Goal: Task Accomplishment & Management: Manage account settings

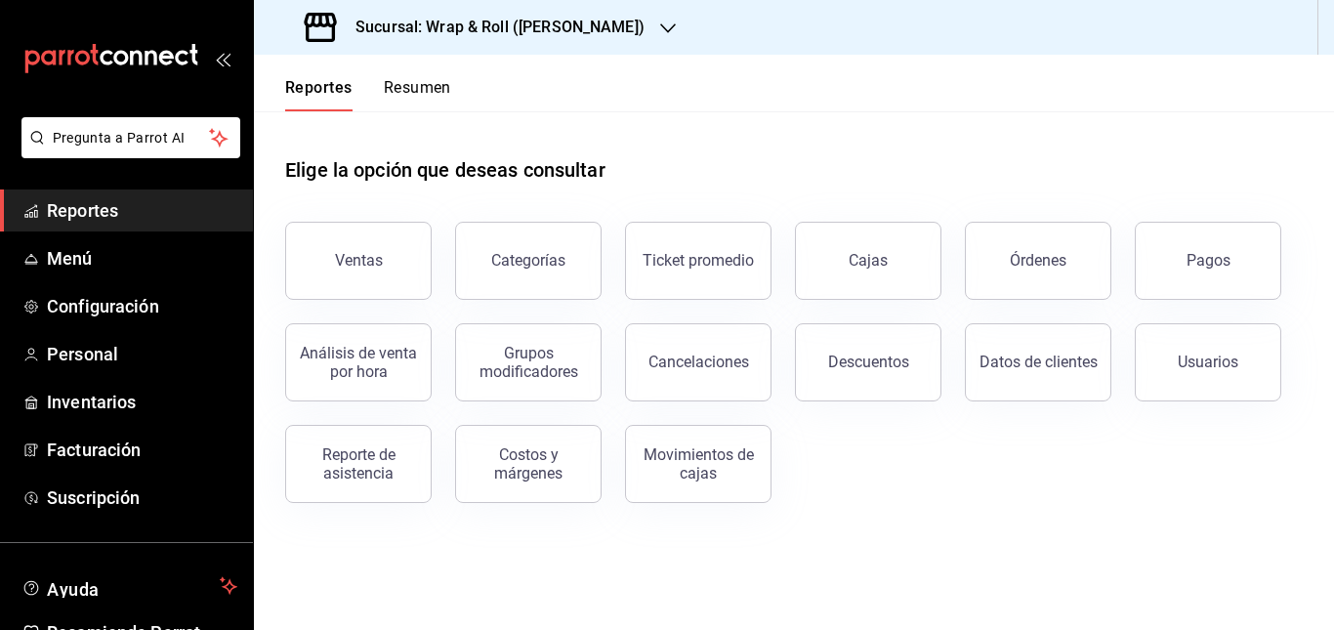
click at [626, 45] on div "Sucursal: Wrap & Roll ([PERSON_NAME])" at bounding box center [477, 27] width 414 height 55
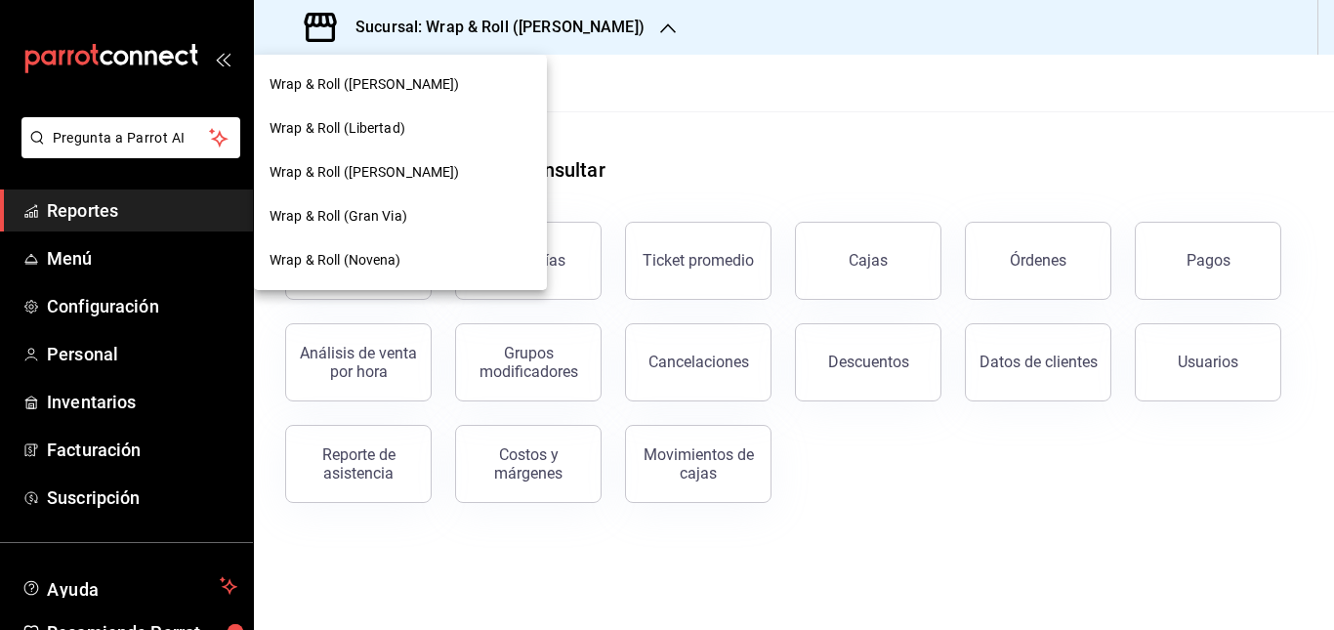
click at [420, 97] on div "Wrap & Roll (Justo Sierra)" at bounding box center [400, 85] width 293 height 44
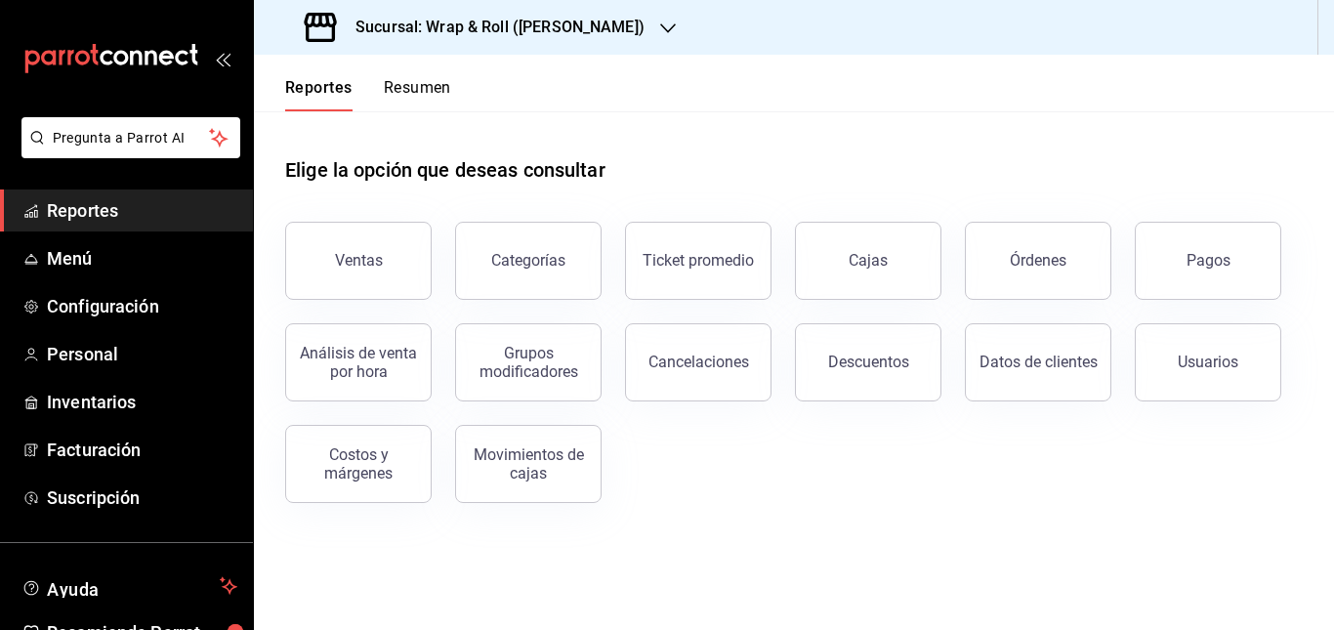
click at [601, 41] on div "Sucursal: Wrap & Roll (Justo Sierra)" at bounding box center [477, 27] width 414 height 55
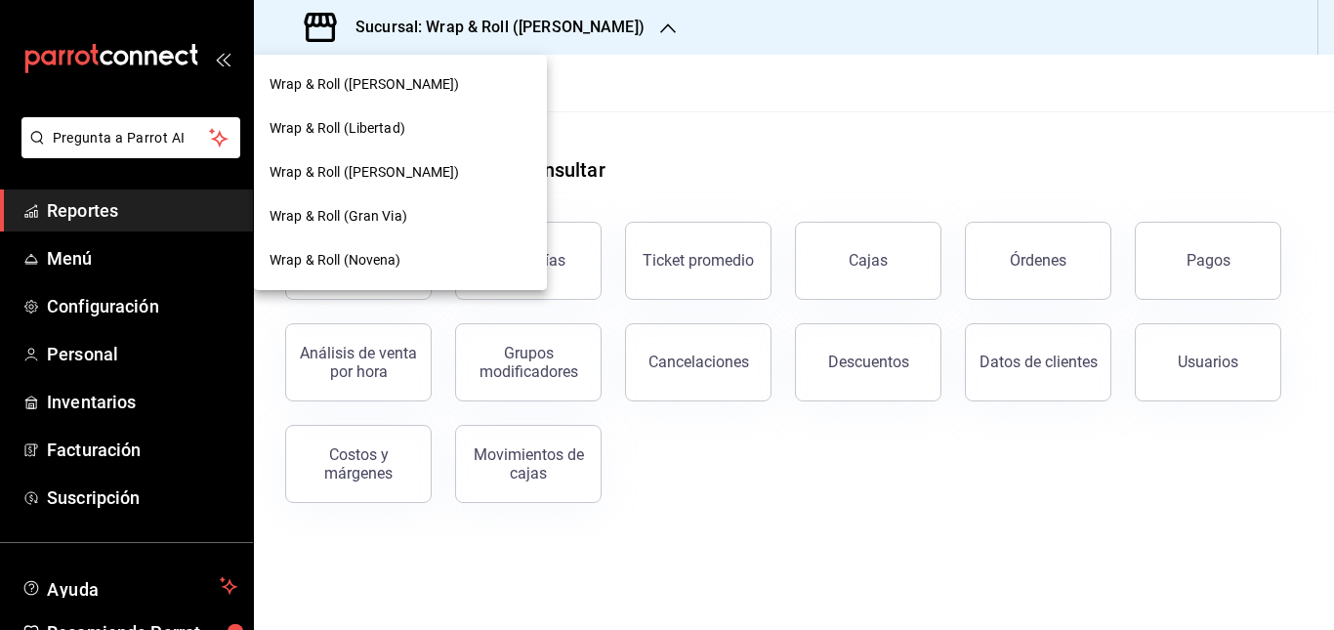
click at [777, 126] on div at bounding box center [667, 315] width 1334 height 630
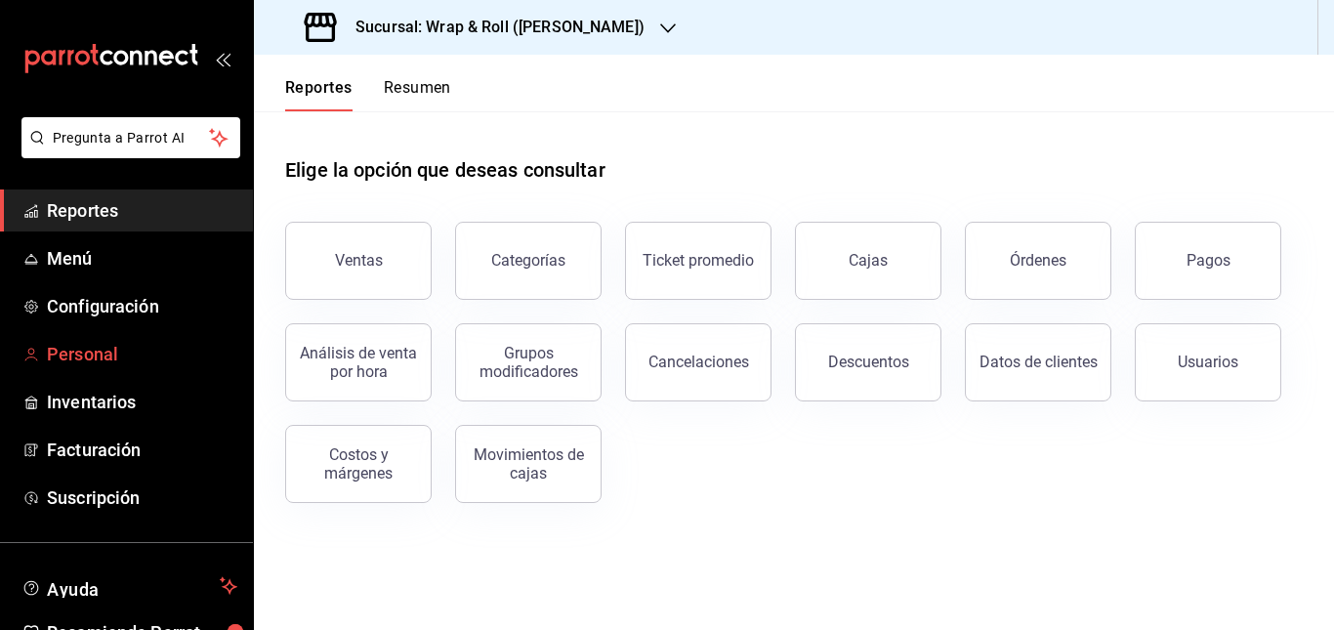
click at [85, 352] on span "Personal" at bounding box center [142, 354] width 190 height 26
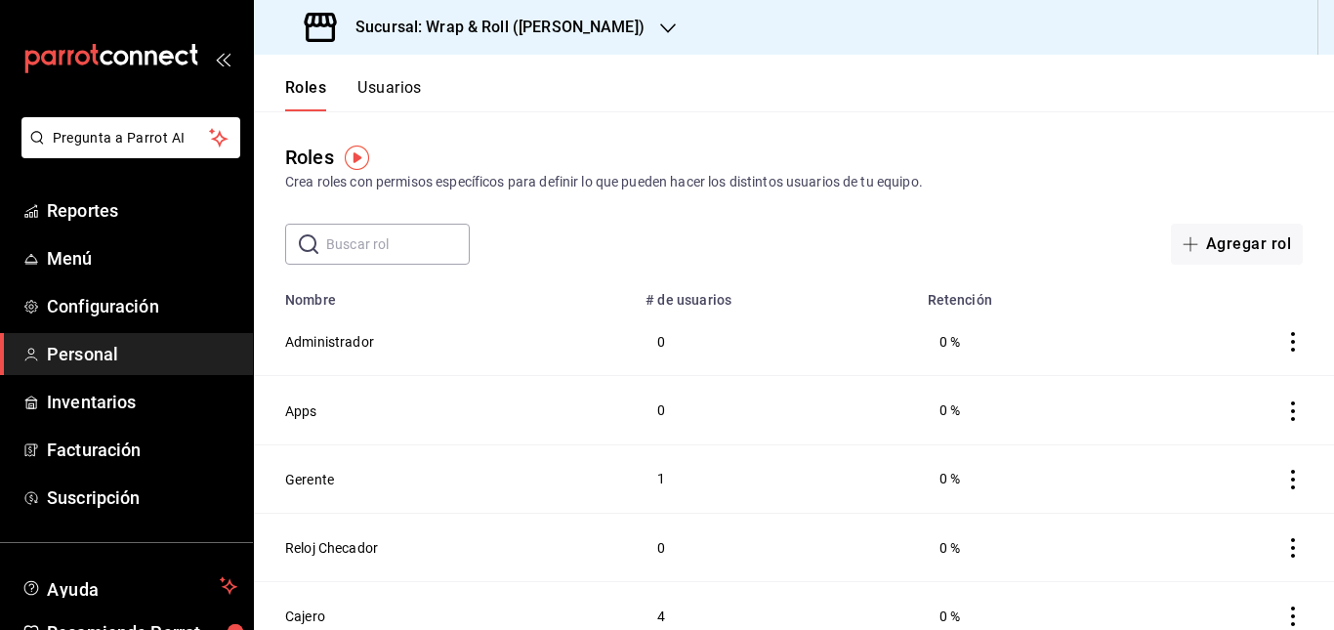
click at [893, 143] on div "Roles Crea roles con permisos específicos para definir lo que pueden hacer los …" at bounding box center [794, 168] width 1080 height 50
click at [393, 88] on button "Usuarios" at bounding box center [390, 94] width 64 height 33
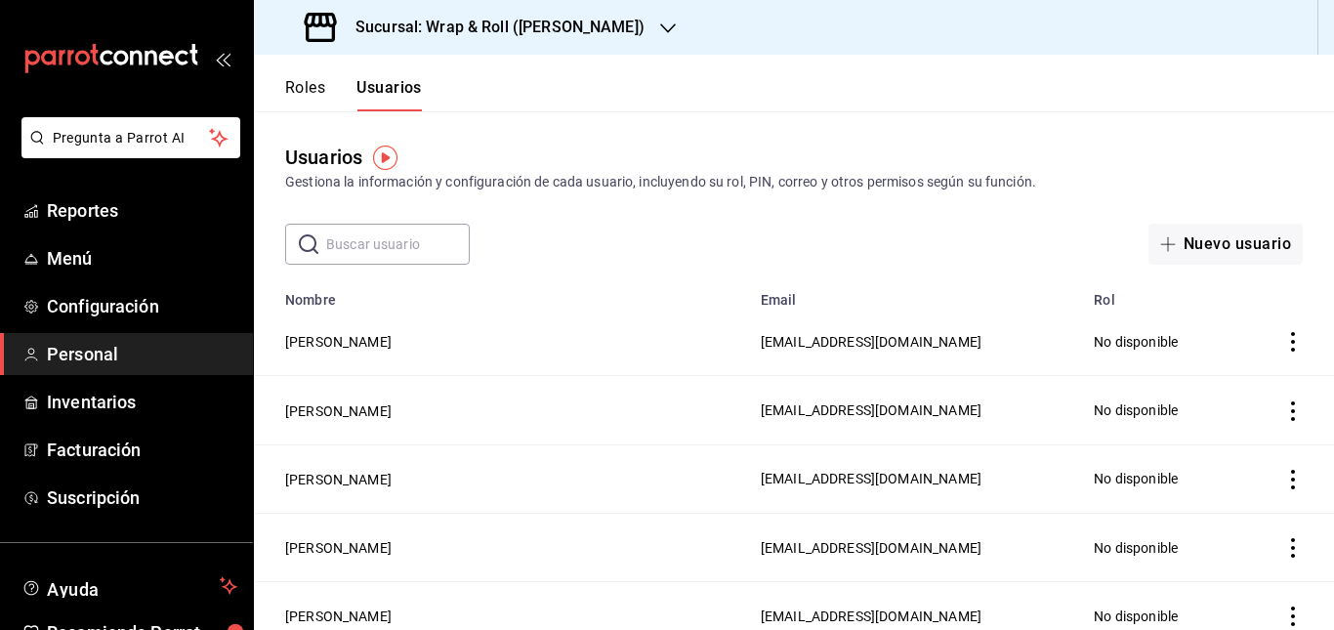
click at [1284, 409] on icon "actions" at bounding box center [1294, 411] width 20 height 20
click at [1192, 459] on li "Eliminar" at bounding box center [1206, 437] width 164 height 55
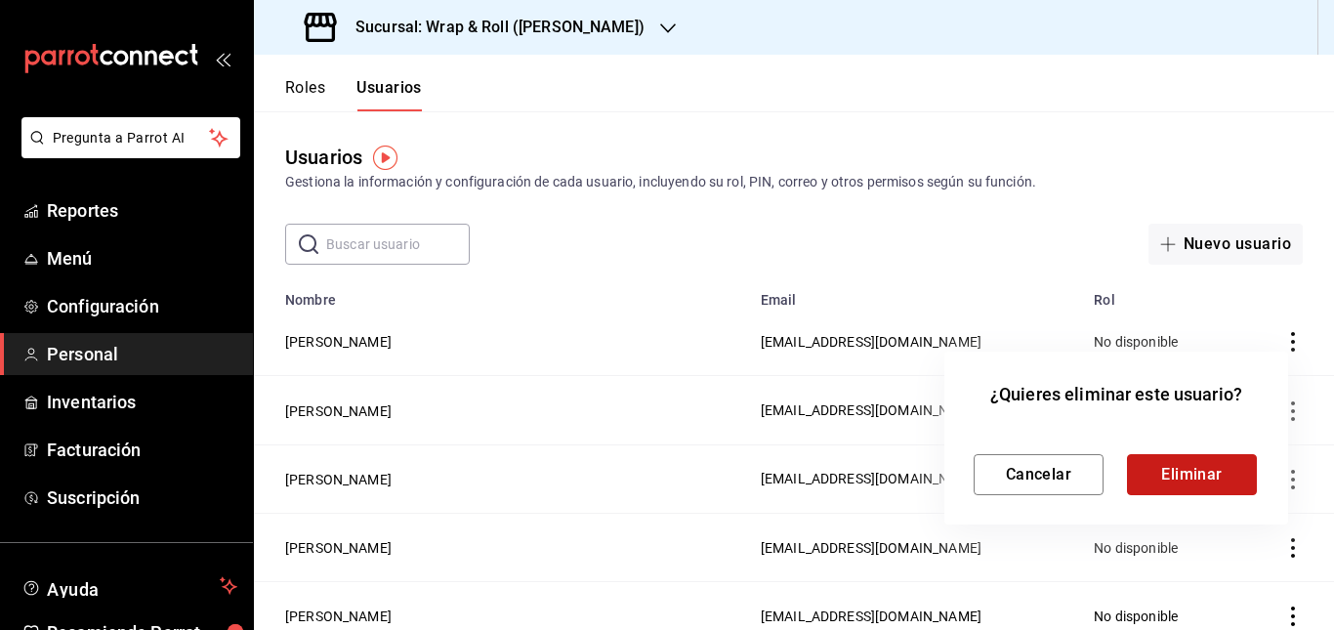
click at [1192, 472] on button "Eliminar" at bounding box center [1192, 474] width 130 height 41
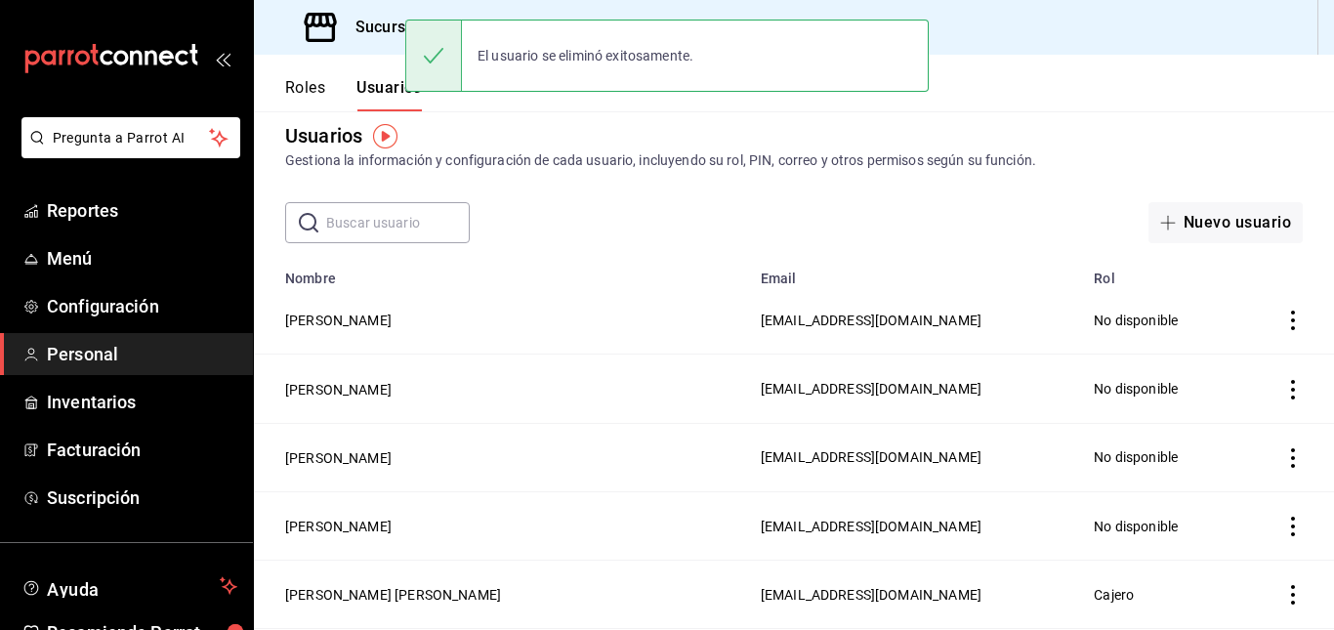
scroll to position [34, 0]
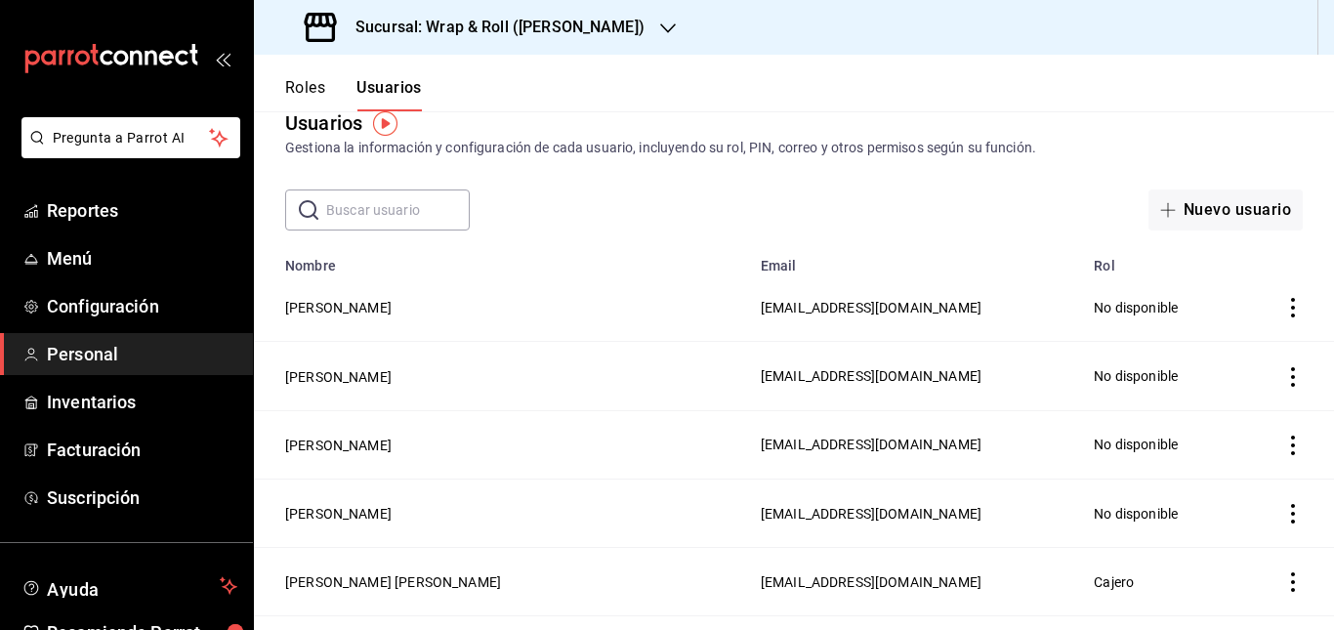
click at [1284, 444] on icon "actions" at bounding box center [1294, 446] width 20 height 20
click at [1192, 469] on span "Eliminar" at bounding box center [1208, 471] width 50 height 16
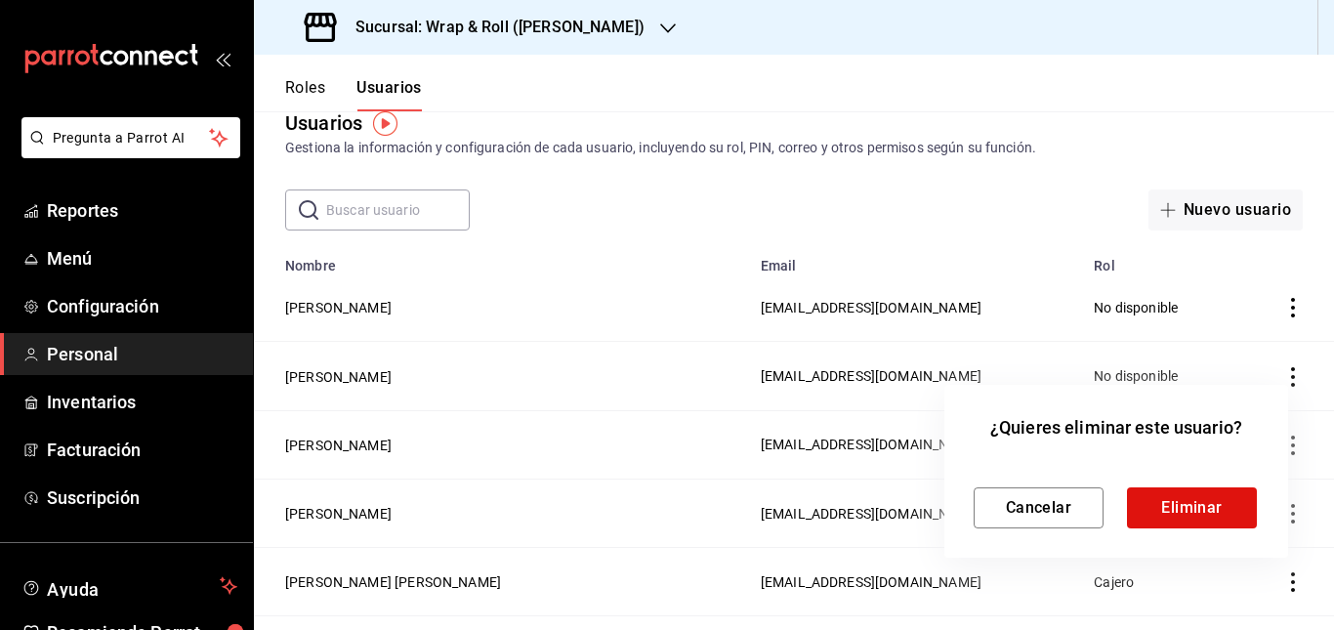
click at [1188, 532] on div "¿Quieres eliminar este usuario? Cancelar Eliminar" at bounding box center [1117, 471] width 344 height 173
click at [1182, 506] on button "Eliminar" at bounding box center [1192, 507] width 130 height 41
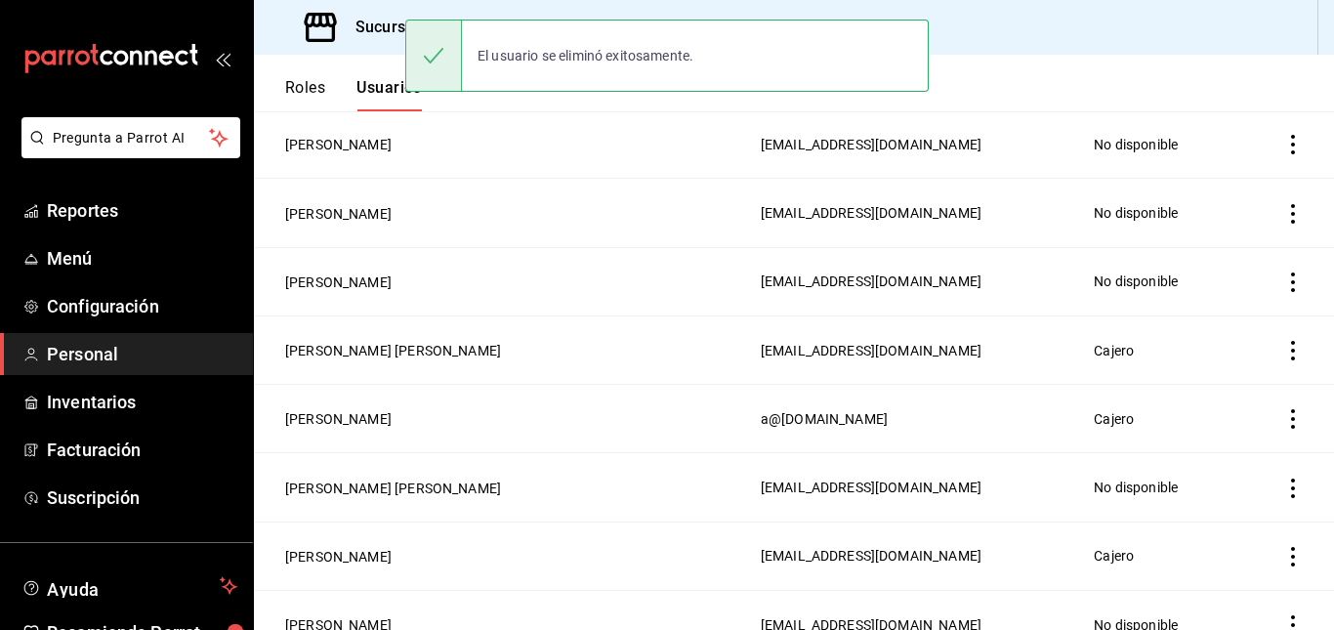
scroll to position [198, 0]
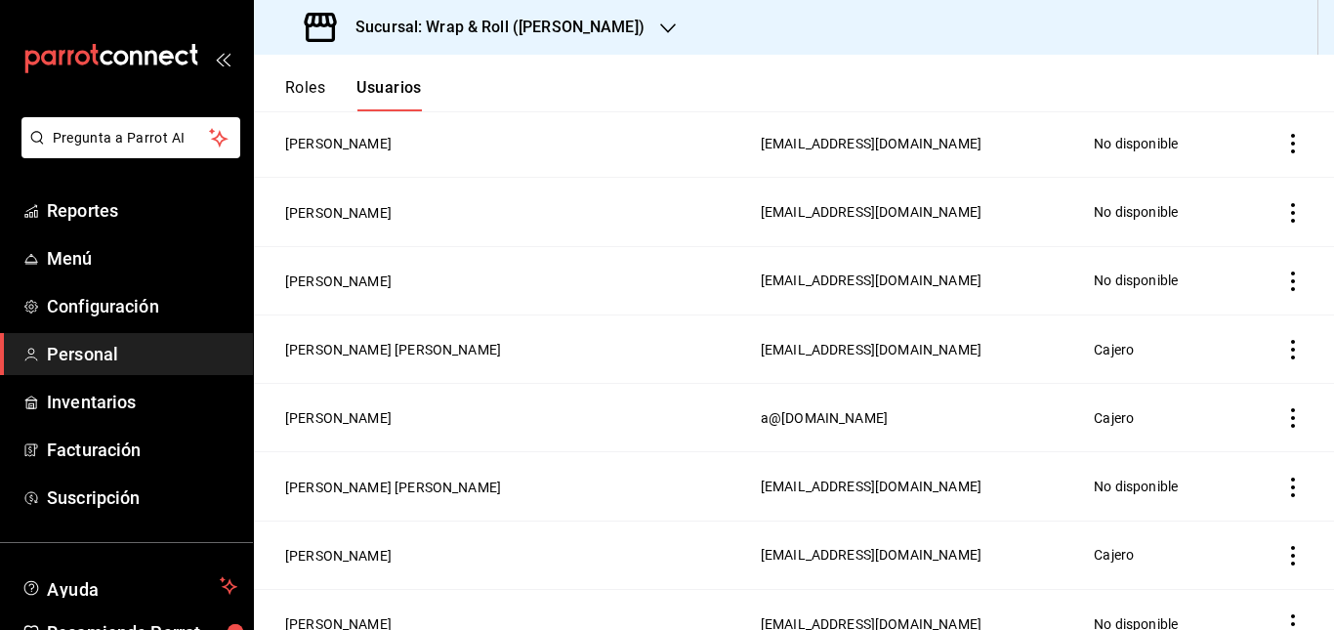
click at [1284, 487] on icon "actions" at bounding box center [1294, 488] width 20 height 20
click at [1213, 496] on li "Eliminar" at bounding box center [1206, 510] width 164 height 55
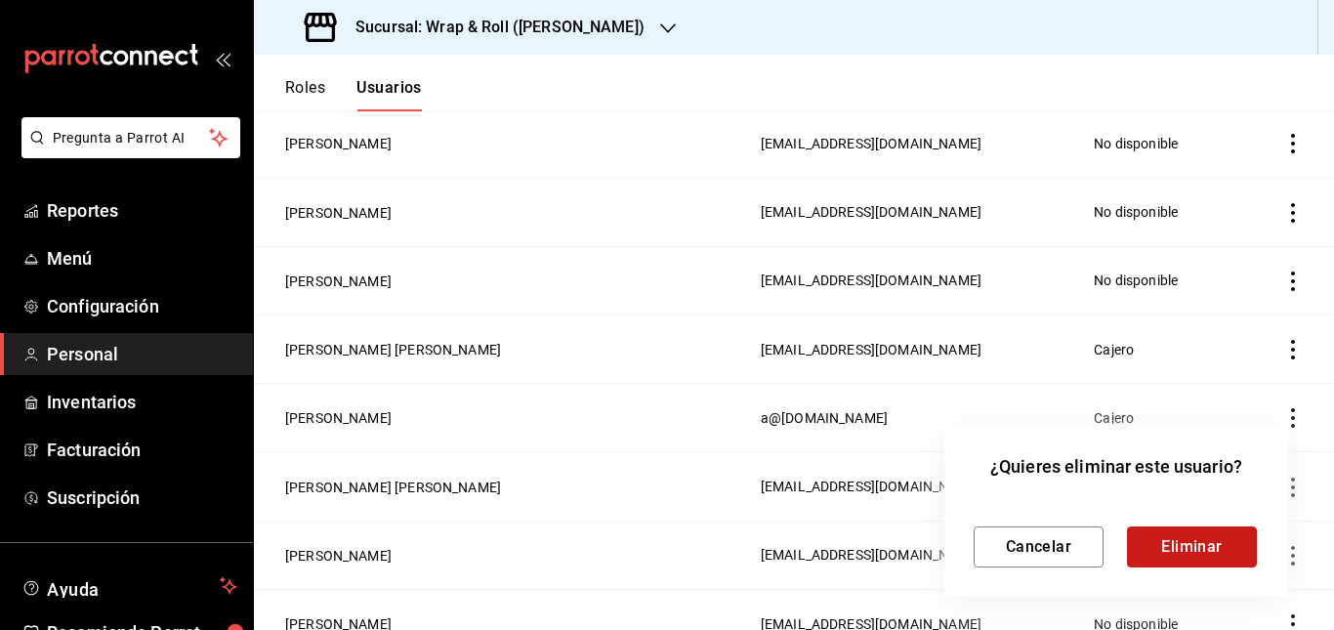
click at [1183, 554] on button "Eliminar" at bounding box center [1192, 547] width 130 height 41
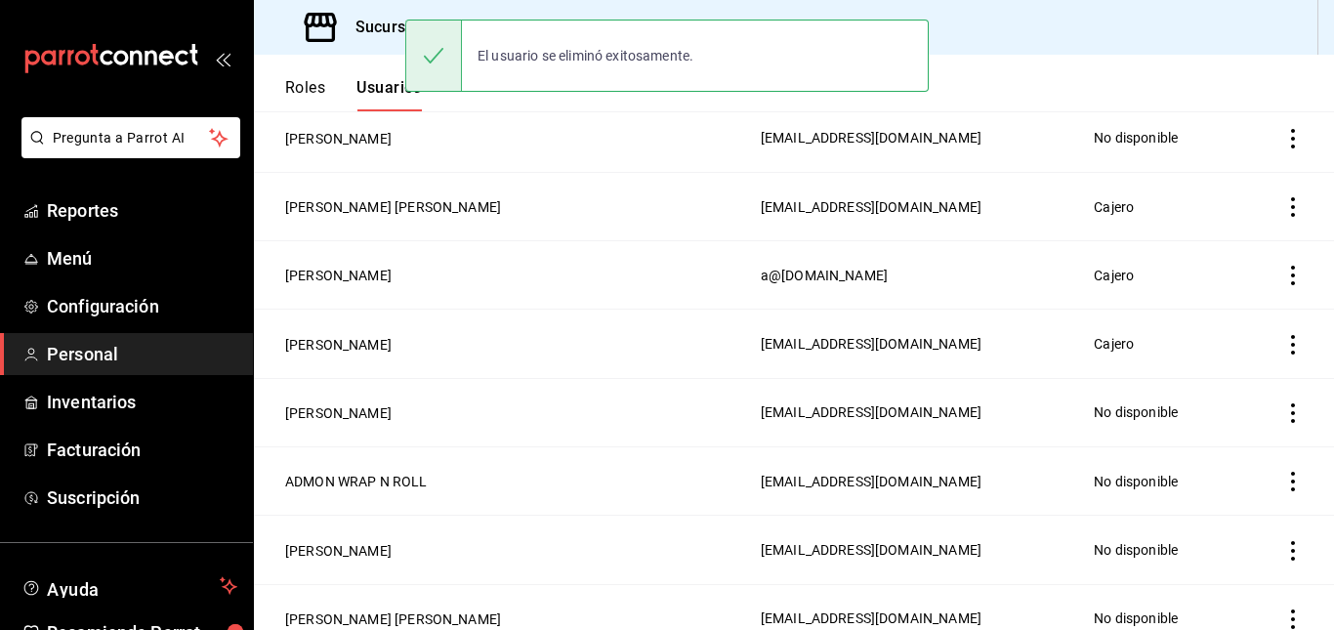
scroll to position [342, 0]
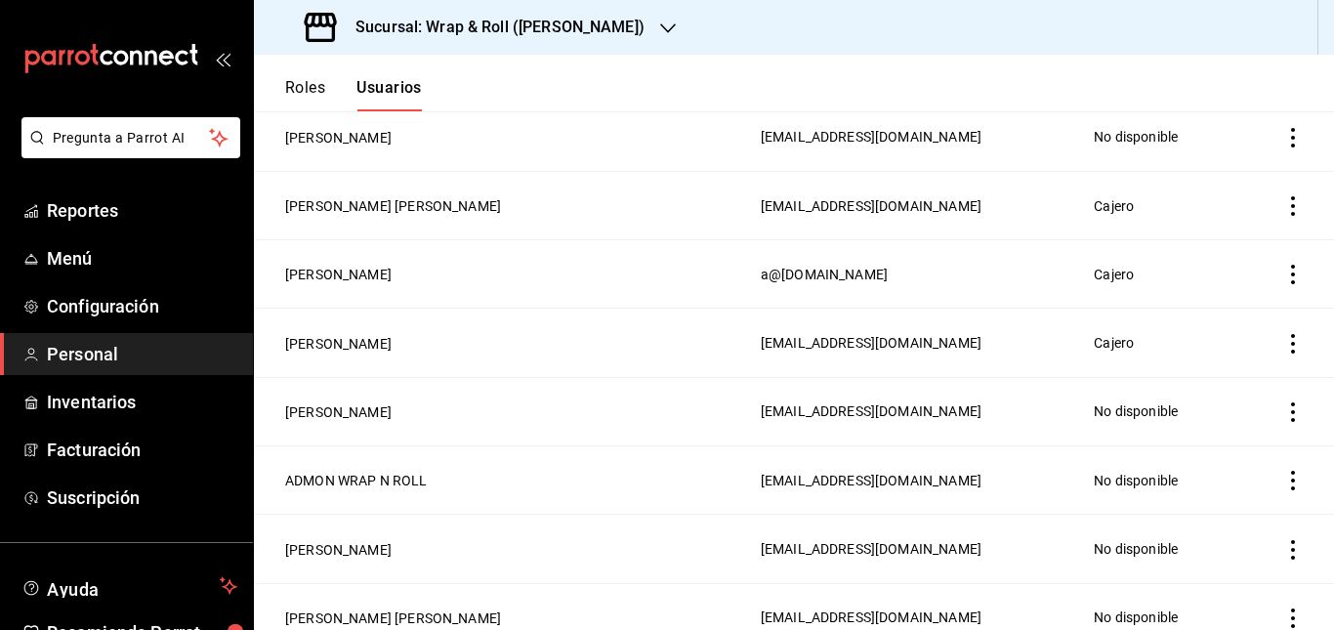
click at [1284, 411] on icon "actions" at bounding box center [1294, 412] width 20 height 20
click at [1219, 442] on span "Eliminar" at bounding box center [1190, 433] width 85 height 23
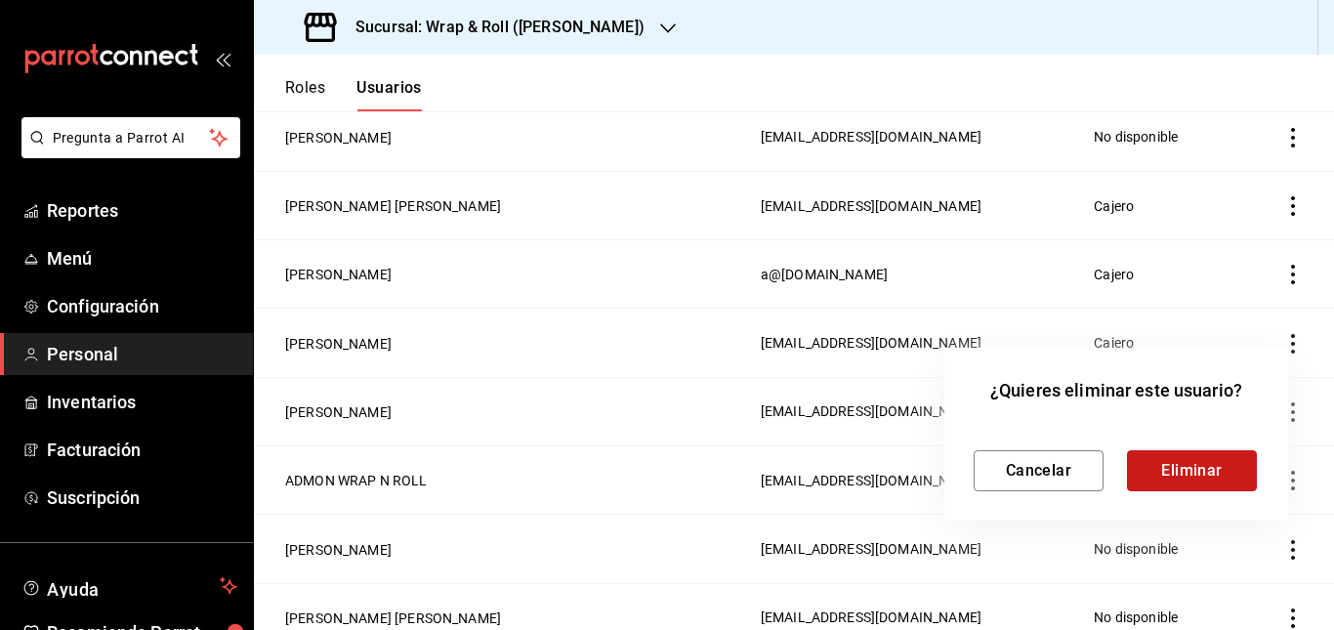
click at [1167, 478] on button "Eliminar" at bounding box center [1192, 470] width 130 height 41
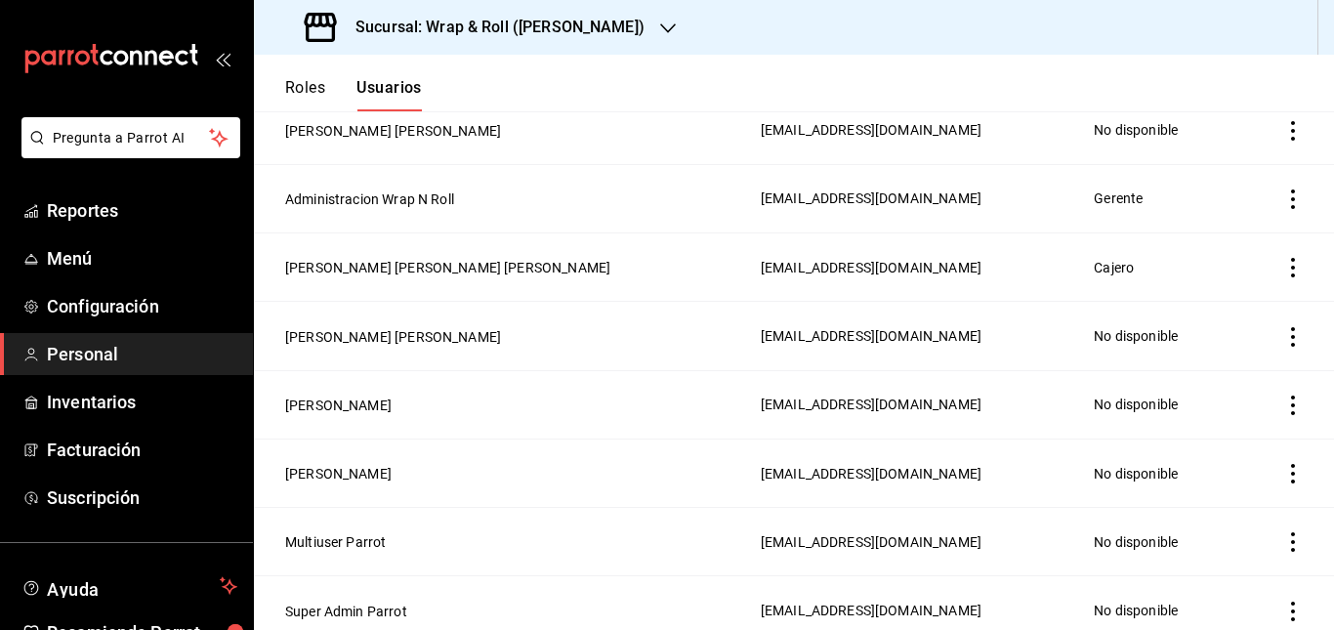
scroll to position [0, 0]
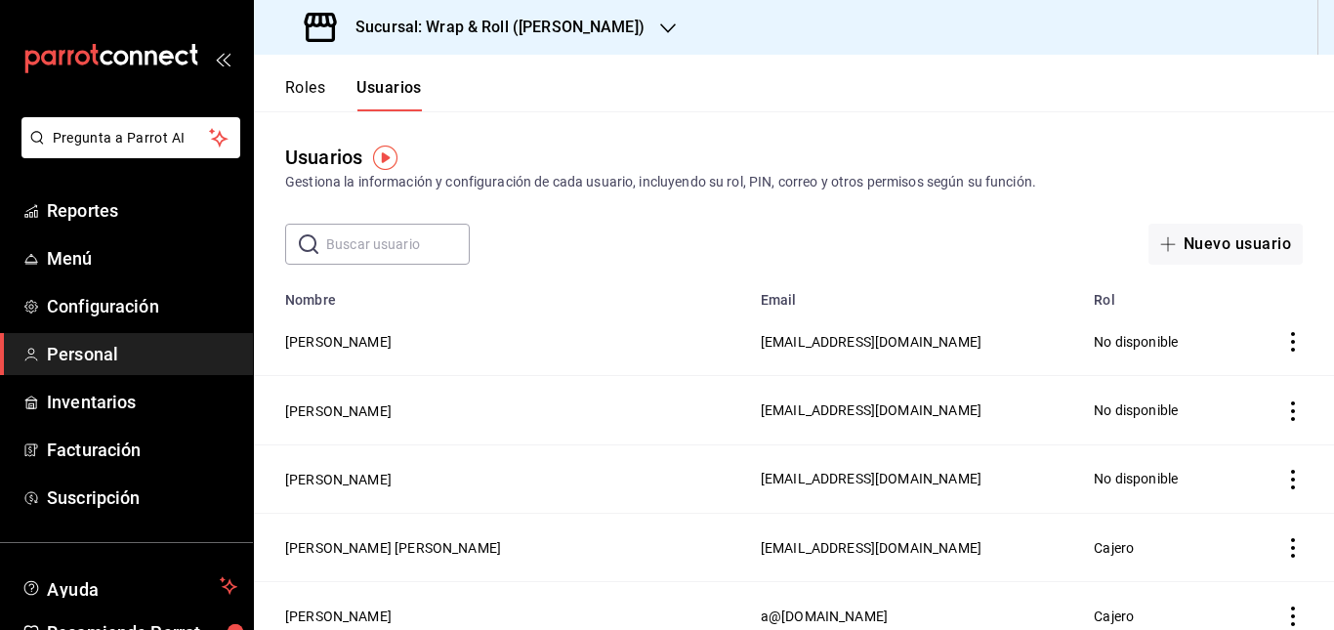
click at [579, 23] on h3 "Sucursal: Wrap & Roll (Justo Sierra)" at bounding box center [492, 27] width 305 height 23
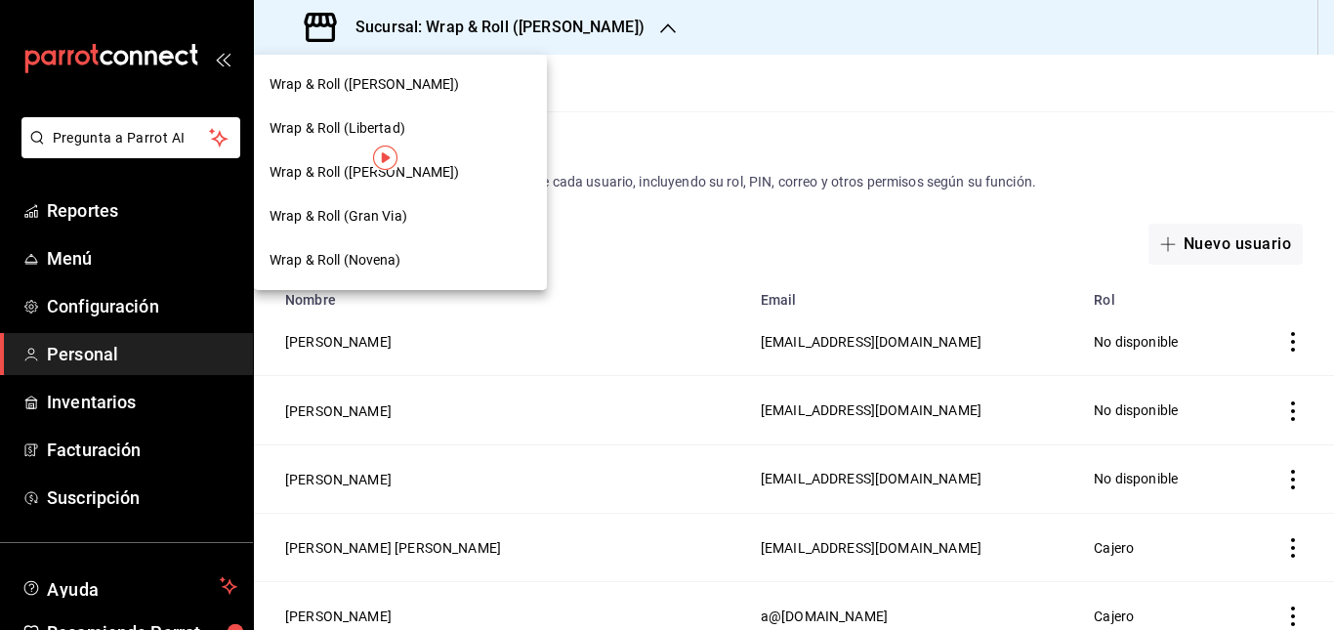
click at [455, 176] on div "Wrap & Roll (Benito Juarez)" at bounding box center [401, 172] width 262 height 21
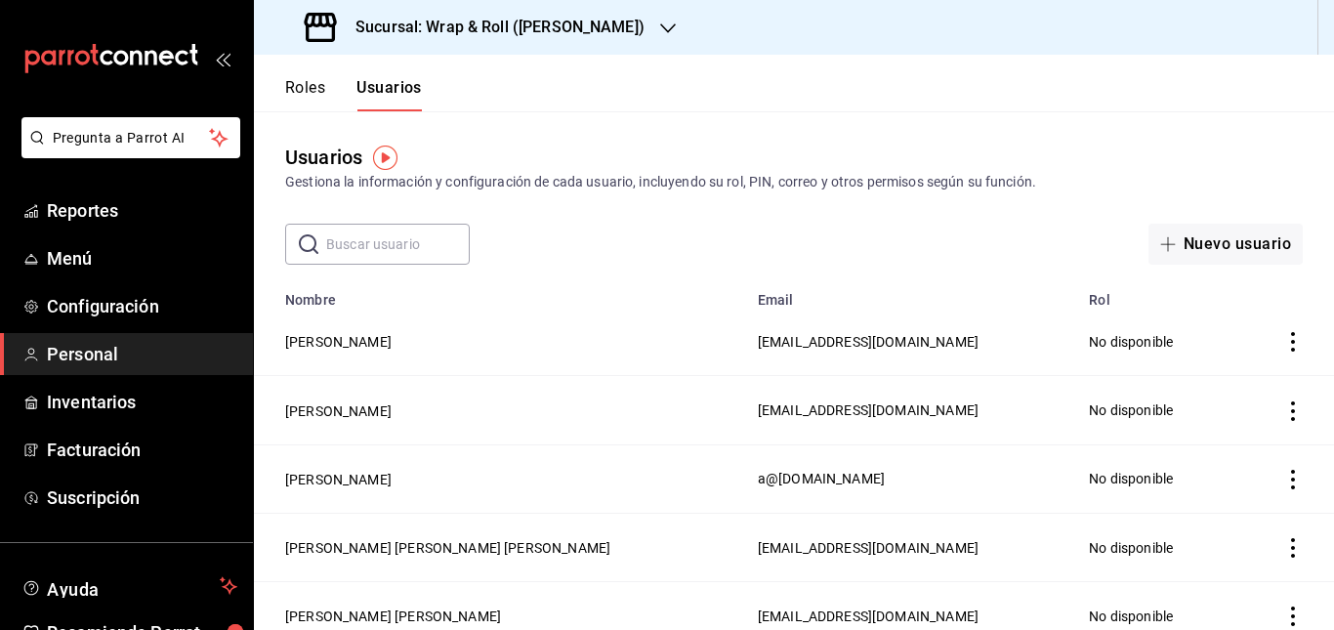
click at [623, 52] on div "Sucursal: Wrap & Roll ([PERSON_NAME])" at bounding box center [477, 27] width 414 height 55
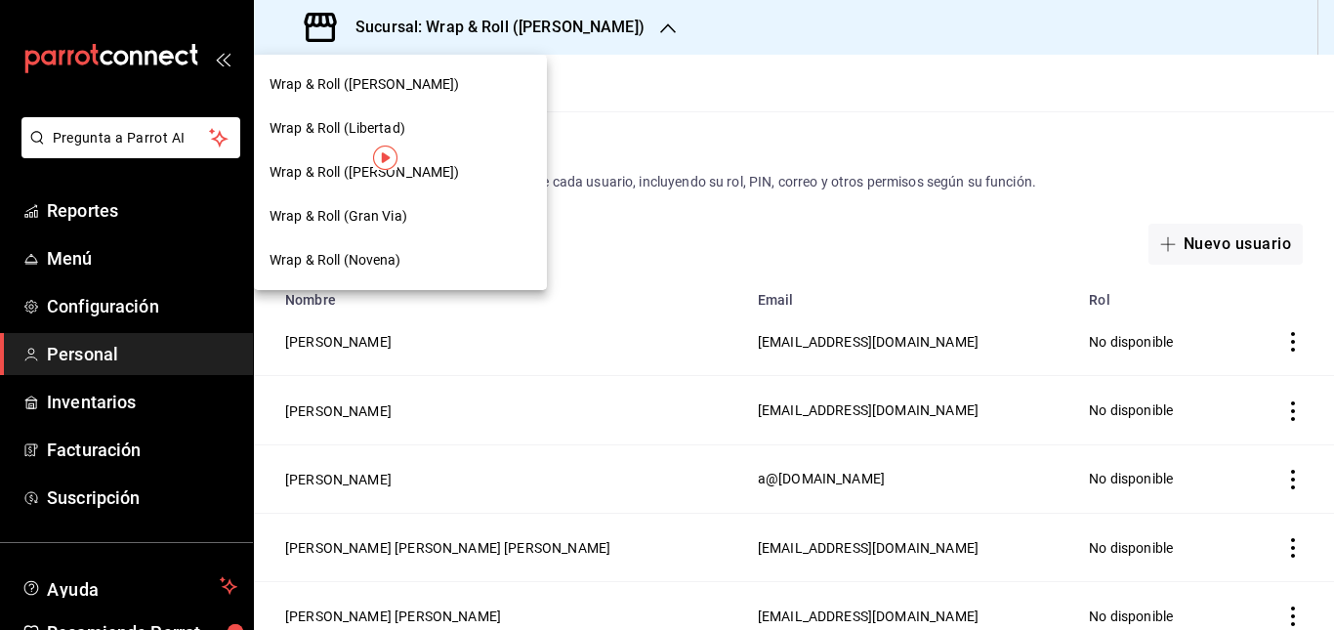
click at [443, 204] on div "Wrap & Roll (Gran Via)" at bounding box center [400, 216] width 293 height 44
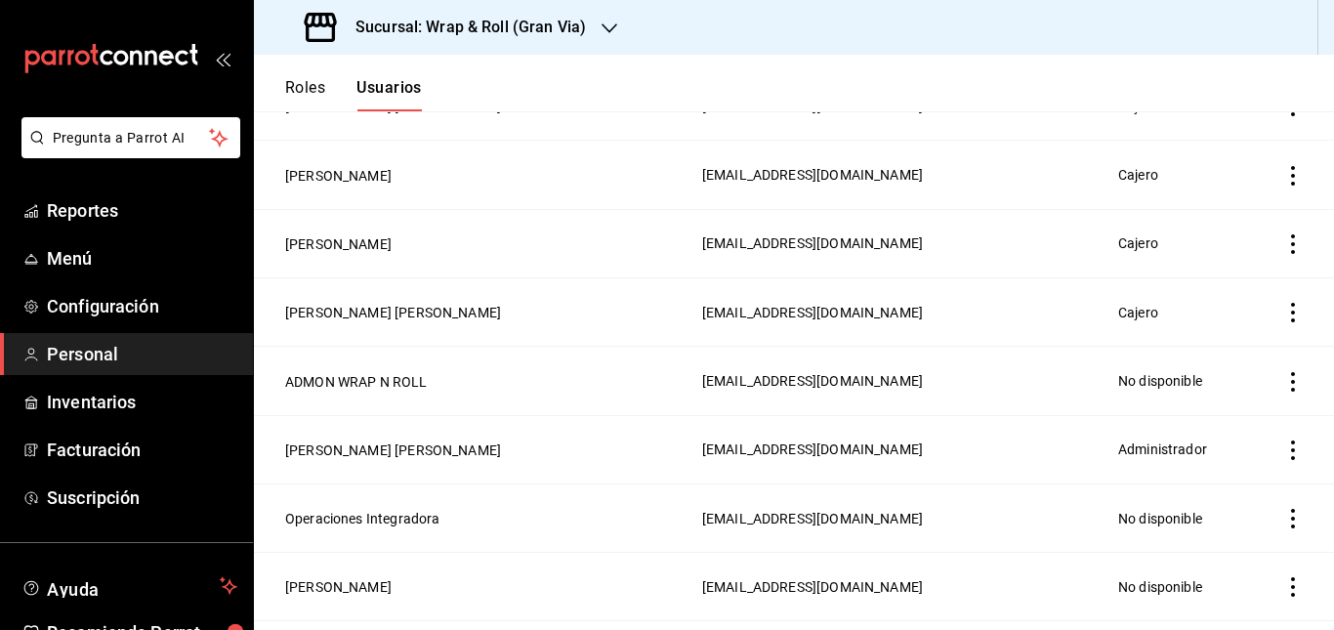
scroll to position [828, 0]
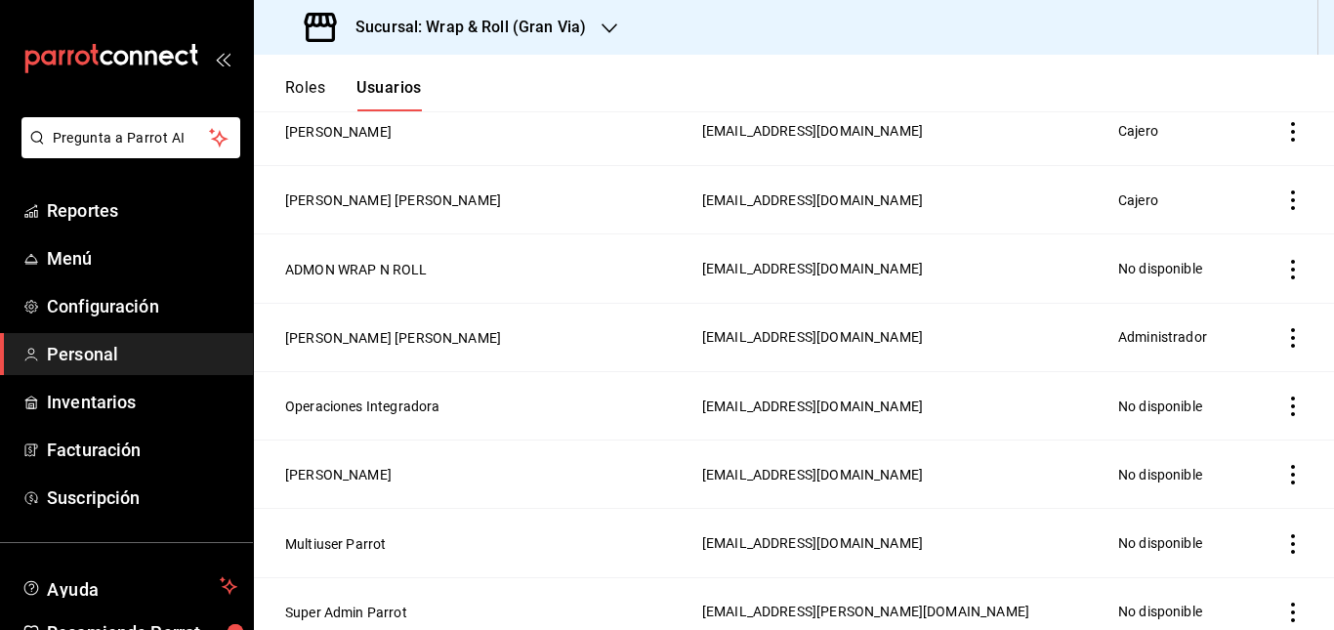
click at [572, 37] on h3 "Sucursal: Wrap & Roll (Gran Via)" at bounding box center [463, 27] width 246 height 23
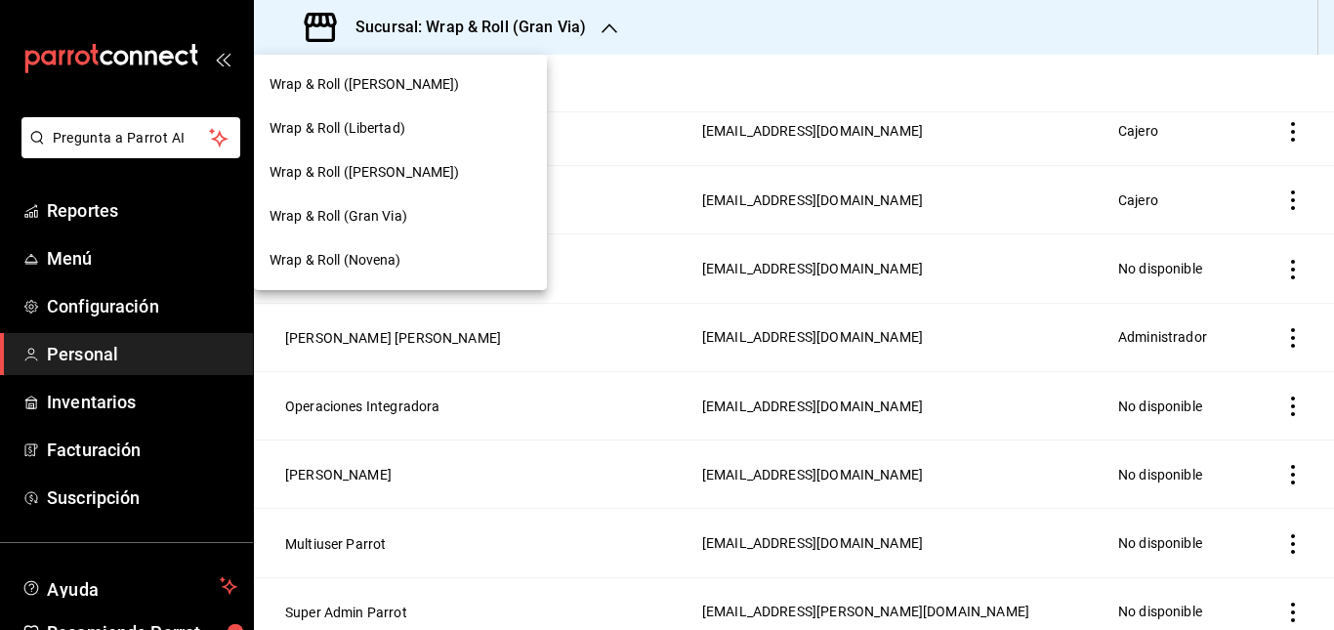
click at [440, 257] on div "Wrap & Roll (Novena)" at bounding box center [401, 260] width 262 height 21
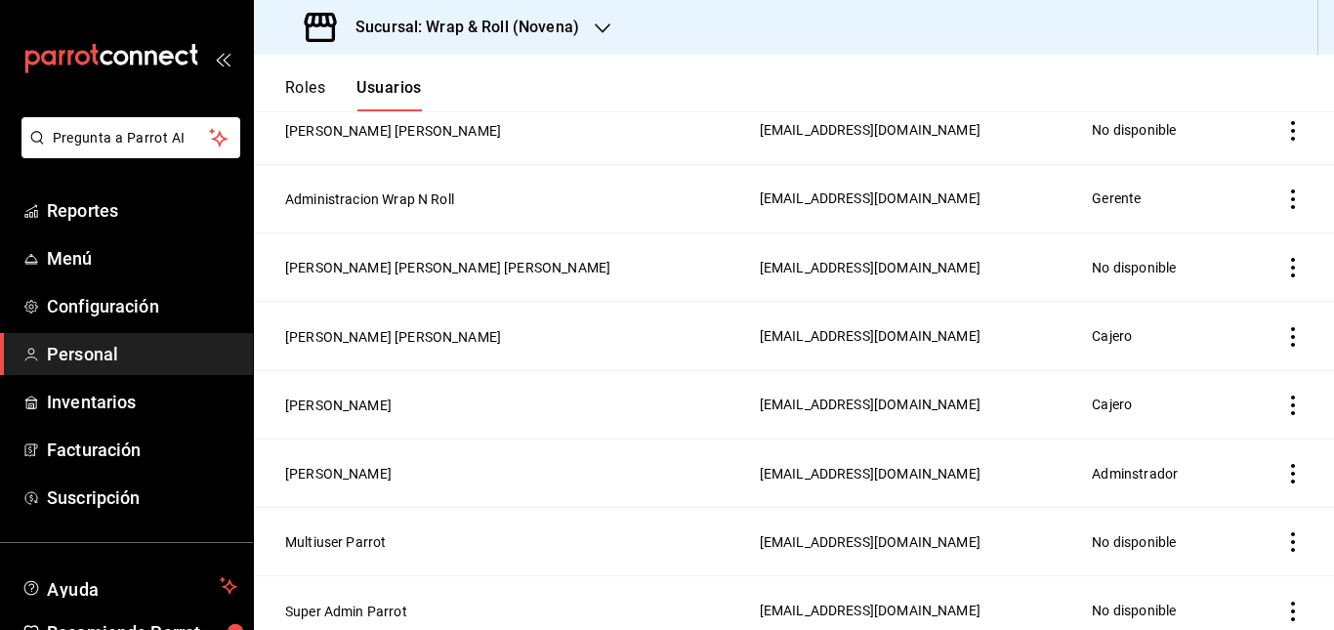
scroll to position [0, 0]
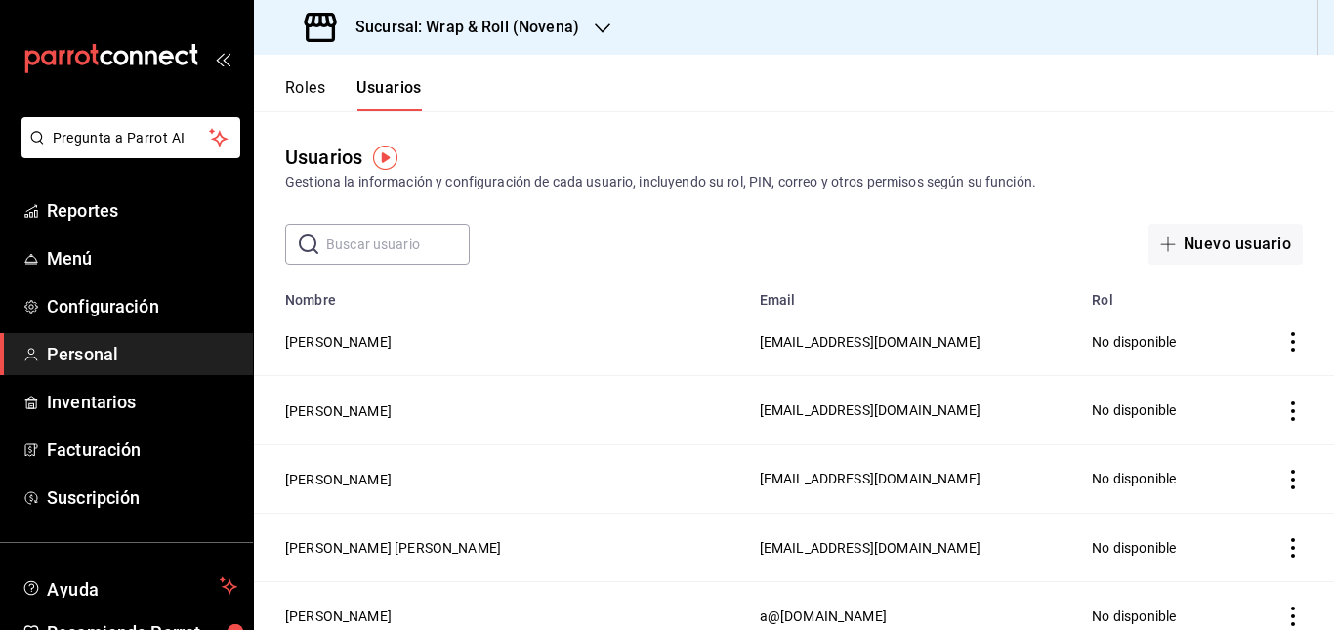
click at [563, 28] on h3 "Sucursal: Wrap & Roll (Novena)" at bounding box center [459, 27] width 239 height 23
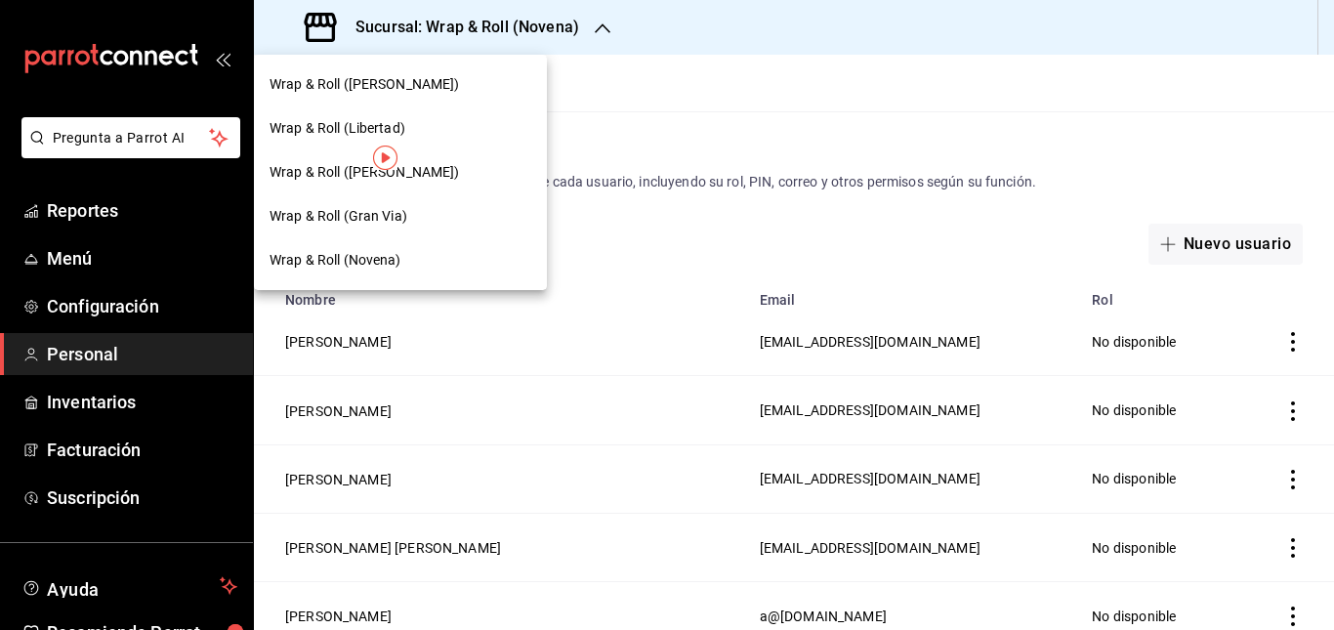
click at [478, 99] on div "Wrap & Roll (Justo Sierra)" at bounding box center [400, 85] width 293 height 44
